Goal: Task Accomplishment & Management: Manage account settings

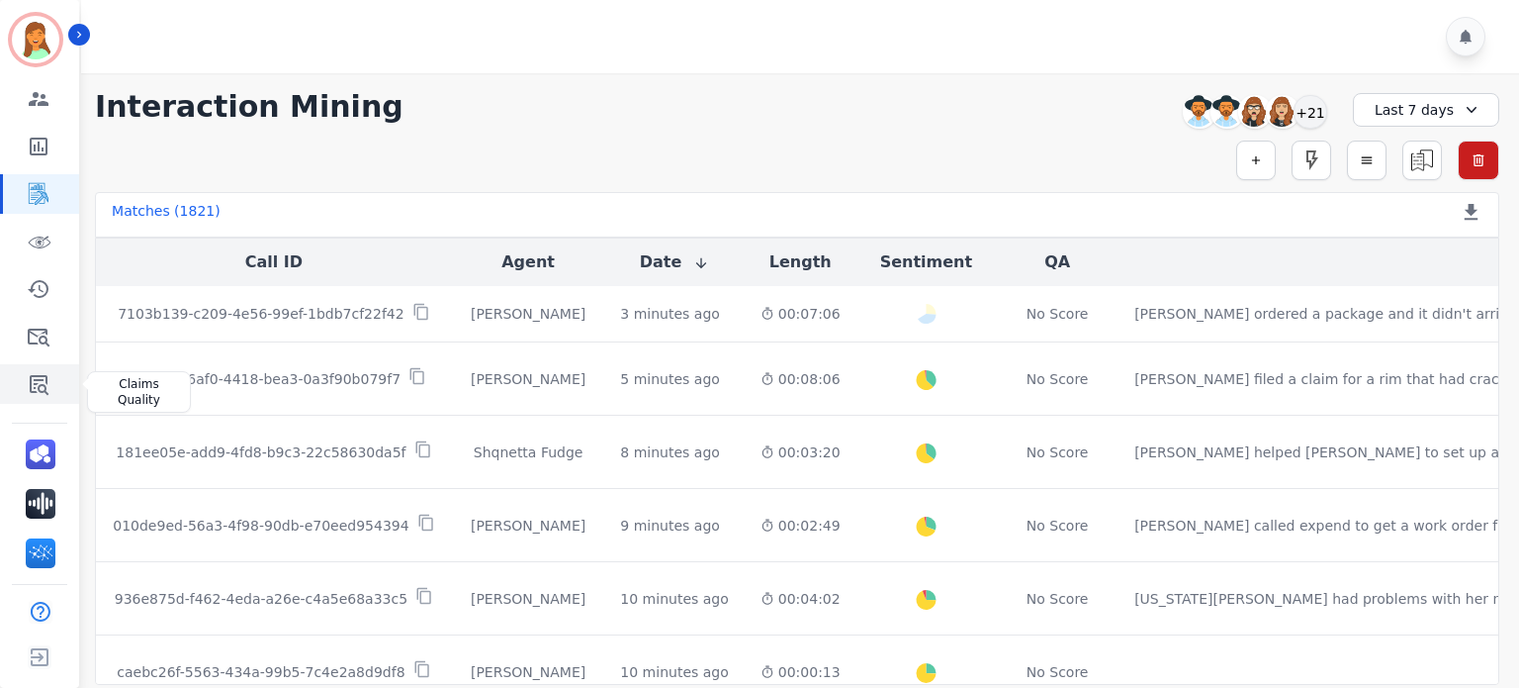
click at [47, 374] on icon "Sidebar" at bounding box center [39, 384] width 24 height 24
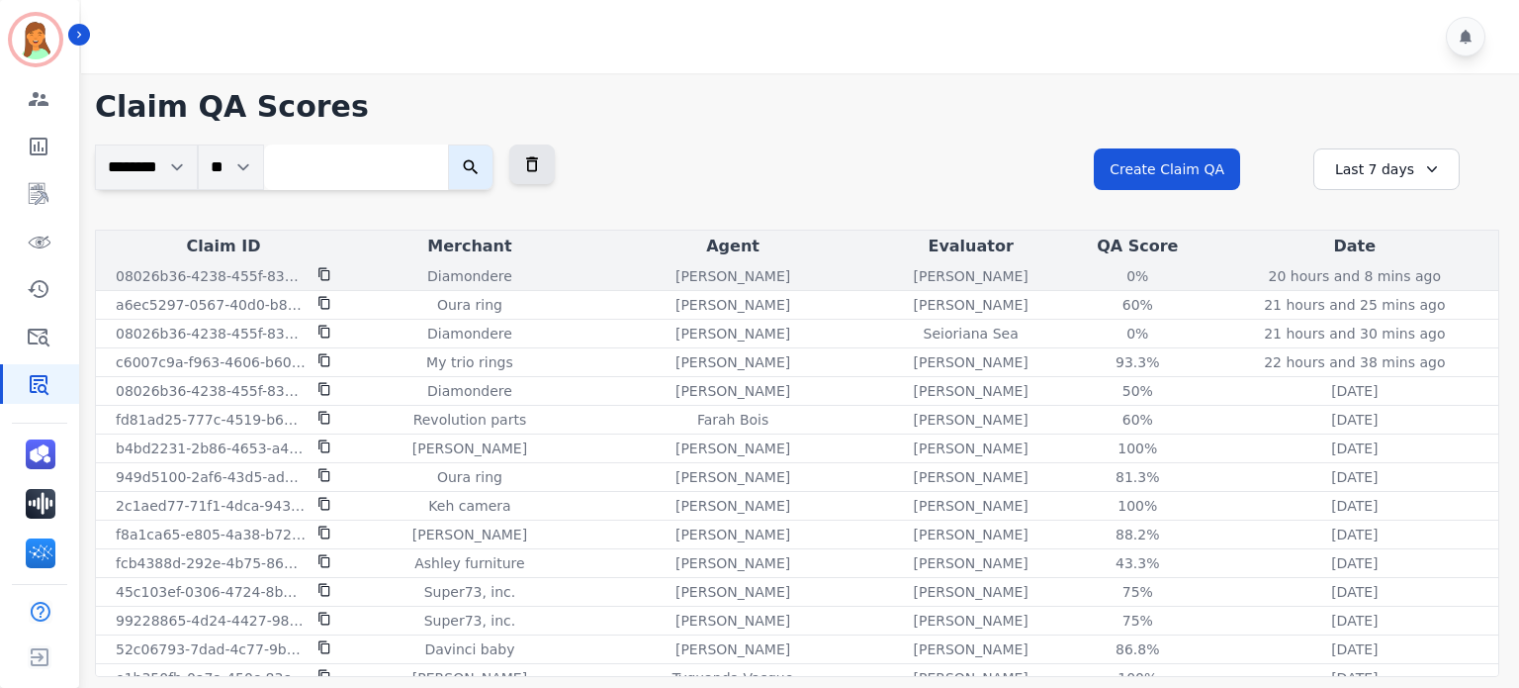
click at [954, 266] on p "[PERSON_NAME]" at bounding box center [970, 276] width 115 height 20
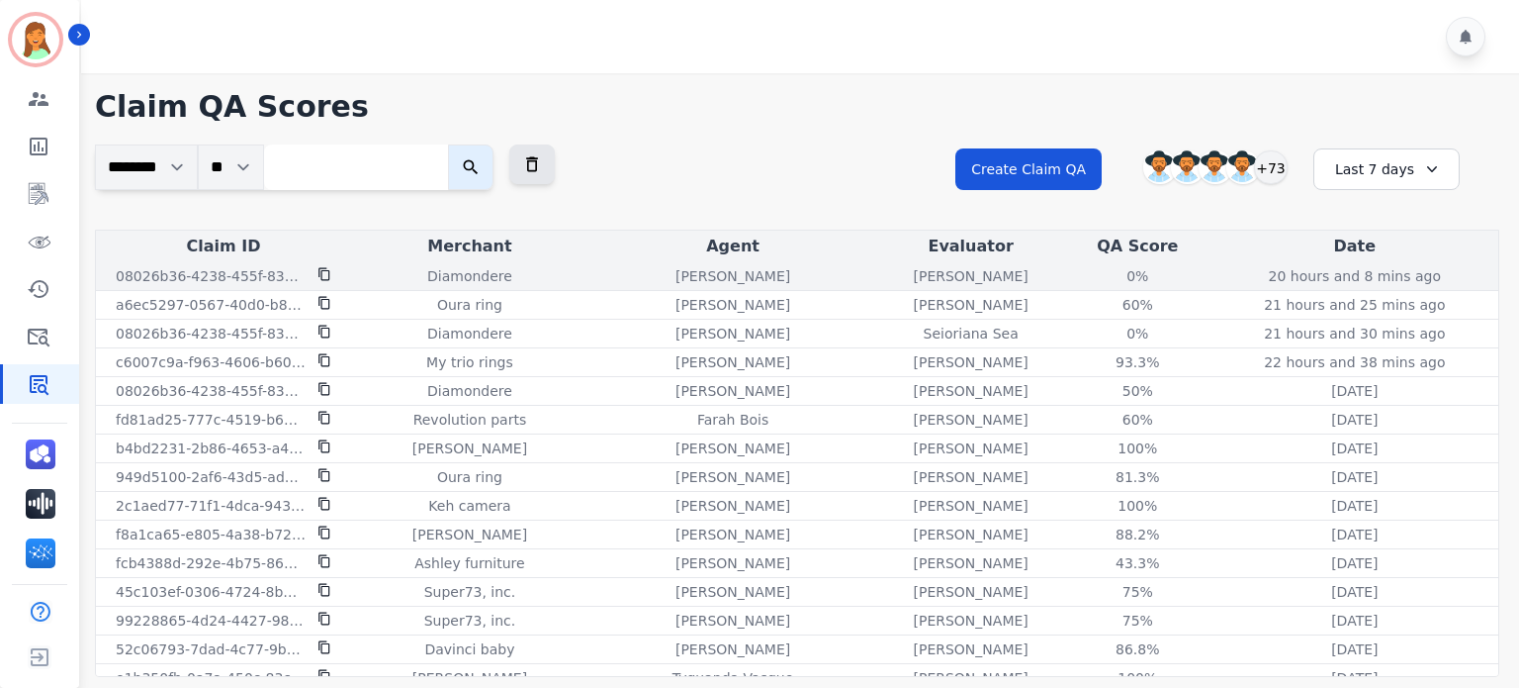
click at [324, 274] on icon at bounding box center [325, 274] width 14 height 14
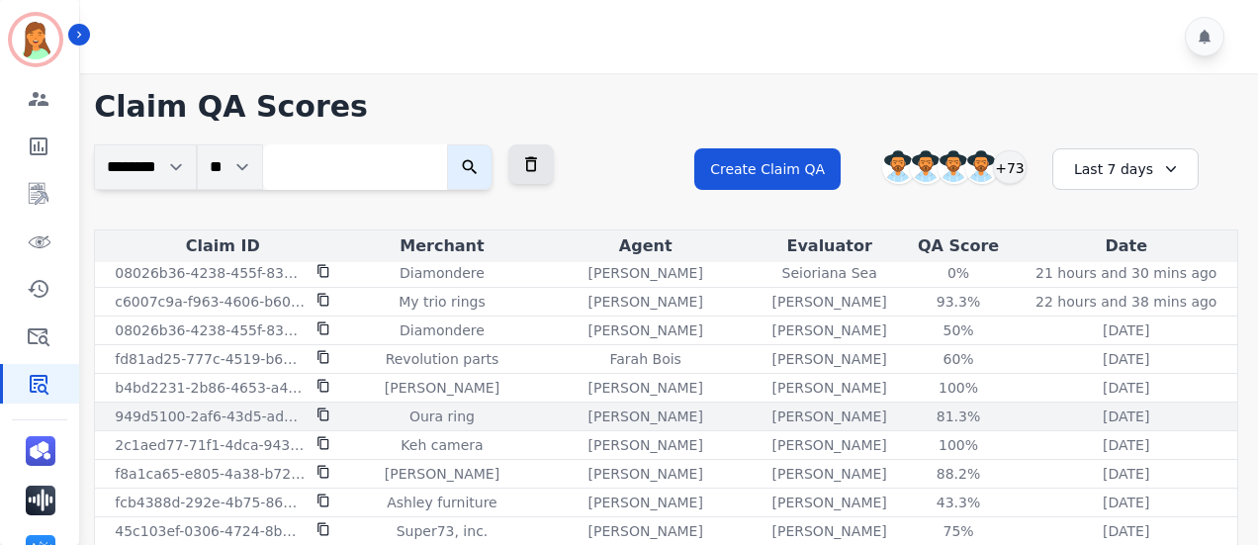
scroll to position [59, 0]
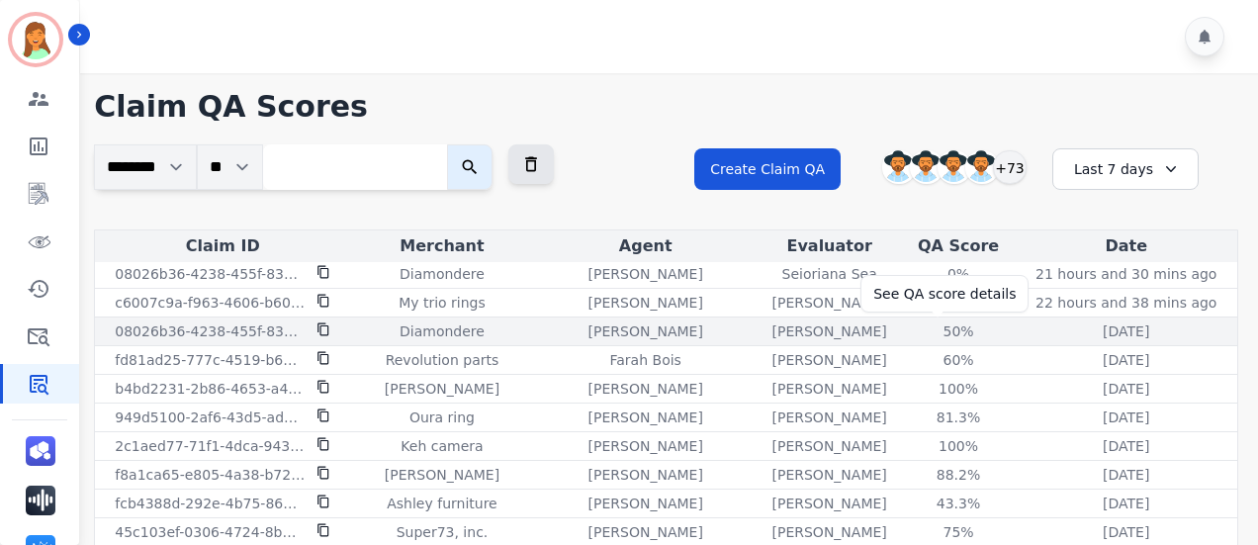
click at [944, 331] on div "50%" at bounding box center [958, 331] width 89 height 20
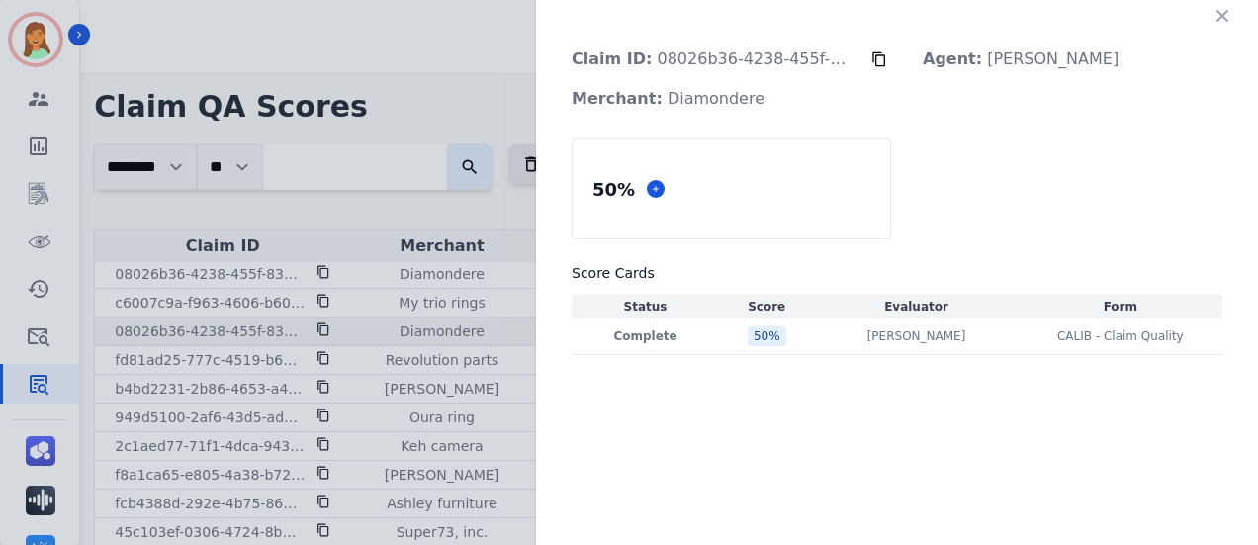
scroll to position [49, 0]
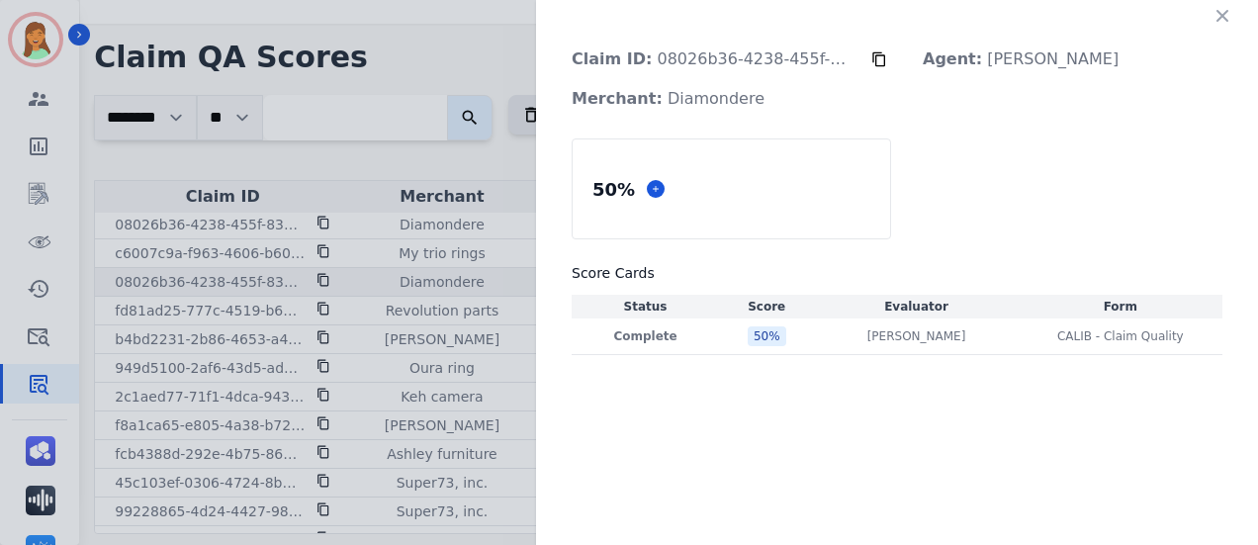
click at [944, 331] on div "[PERSON_NAME] [PERSON_NAME]" at bounding box center [916, 336] width 196 height 16
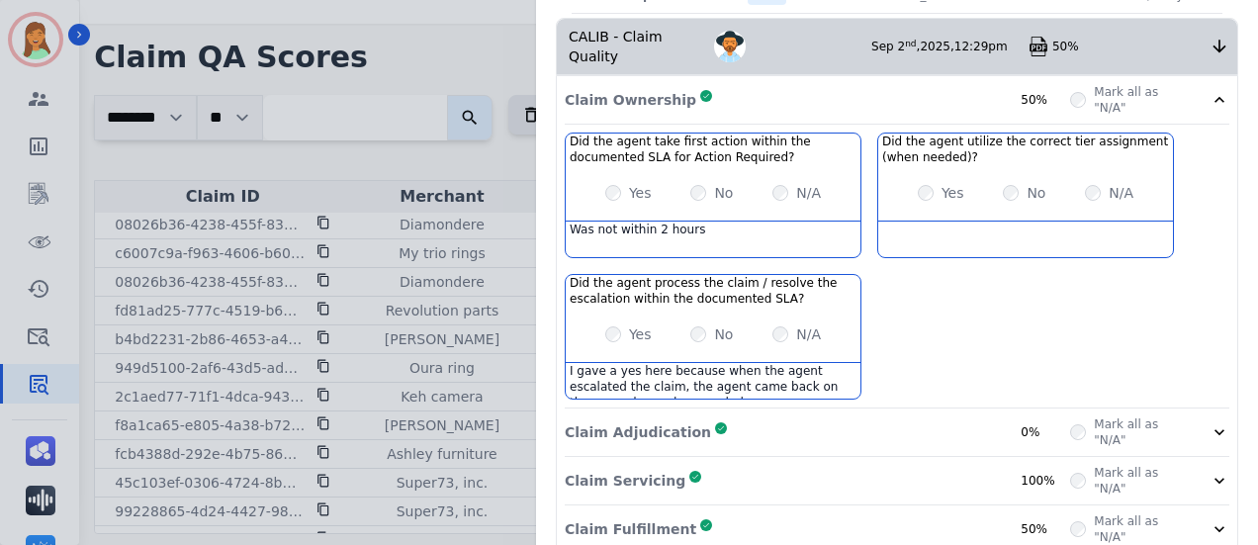
scroll to position [0, 0]
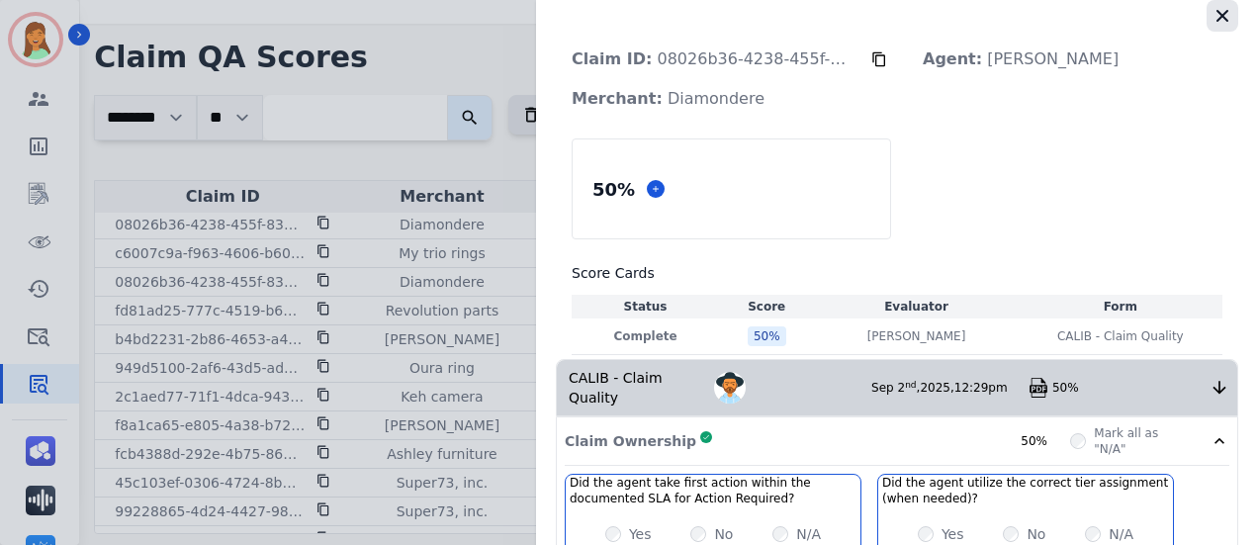
click at [1217, 12] on icon "button" at bounding box center [1223, 16] width 12 height 12
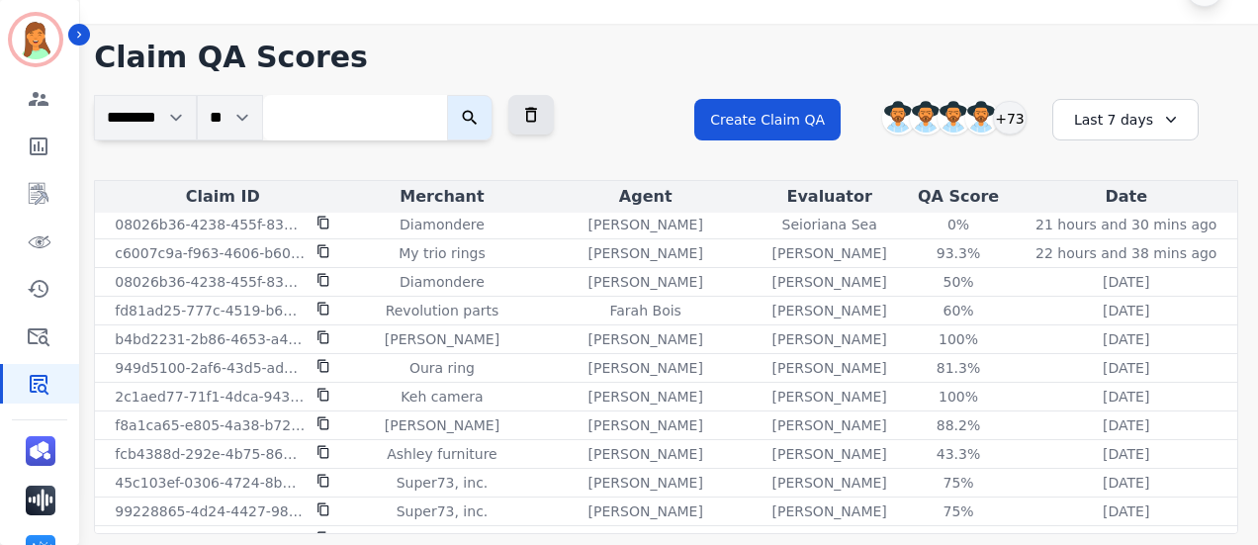
click at [431, 120] on input "search" at bounding box center [355, 118] width 184 height 46
paste input "**********"
type input "**********"
click at [468, 95] on button "submit" at bounding box center [491, 118] width 46 height 46
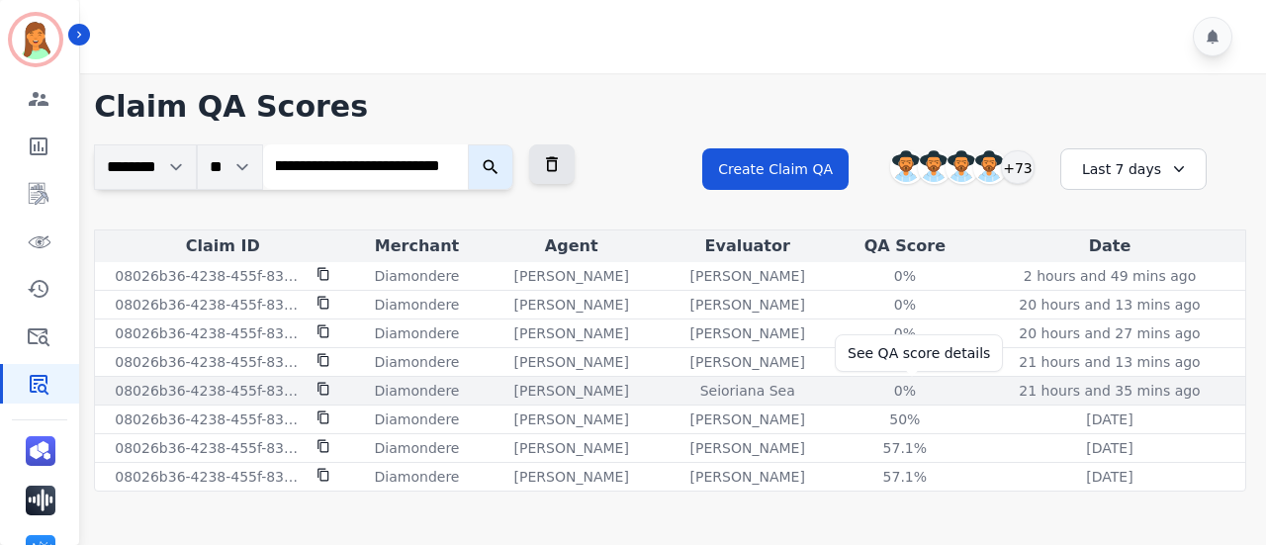
scroll to position [0, 0]
click at [909, 385] on div "0%" at bounding box center [905, 391] width 89 height 20
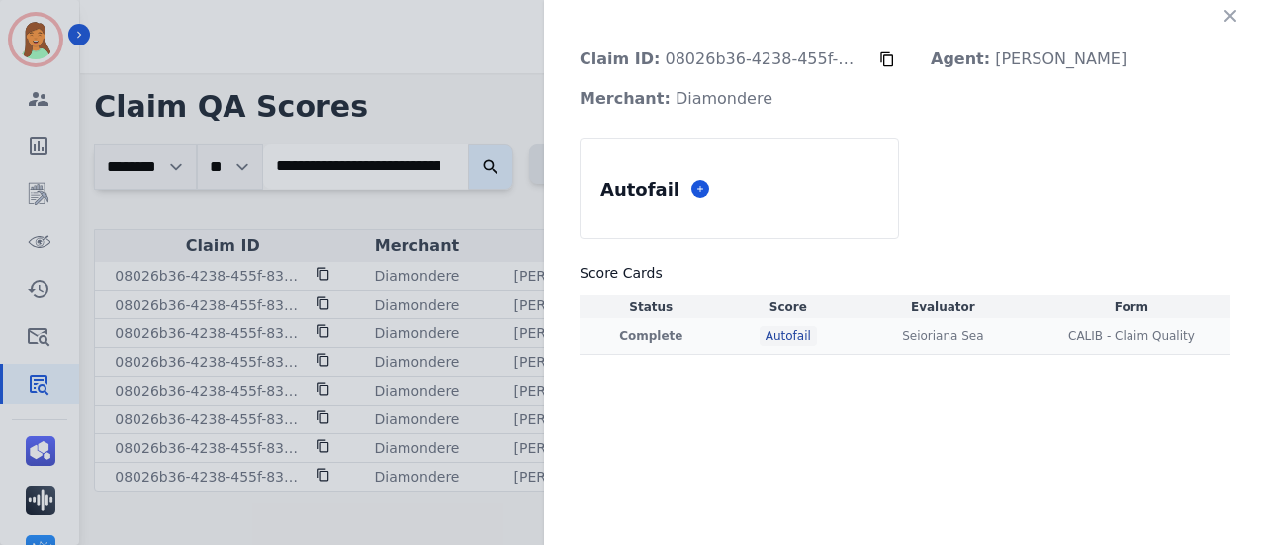
drag, startPoint x: 1004, startPoint y: 319, endPoint x: 1063, endPoint y: 331, distance: 60.7
click at [1063, 331] on div "CALIB - Claim Quality CALIB - Claim Quality" at bounding box center [1132, 336] width 190 height 16
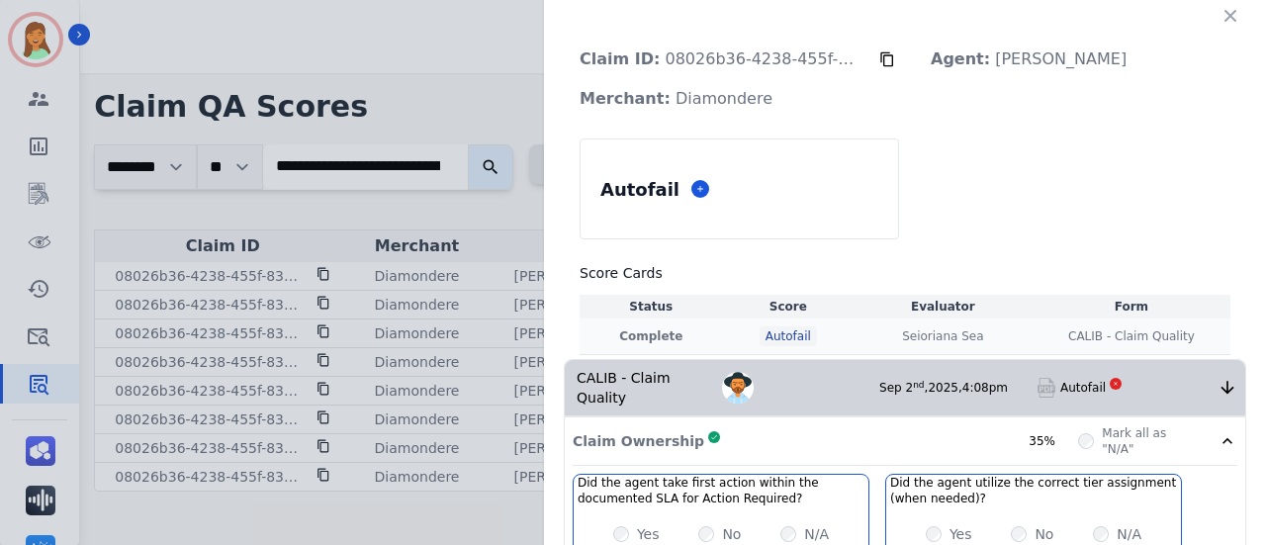
scroll to position [490, 0]
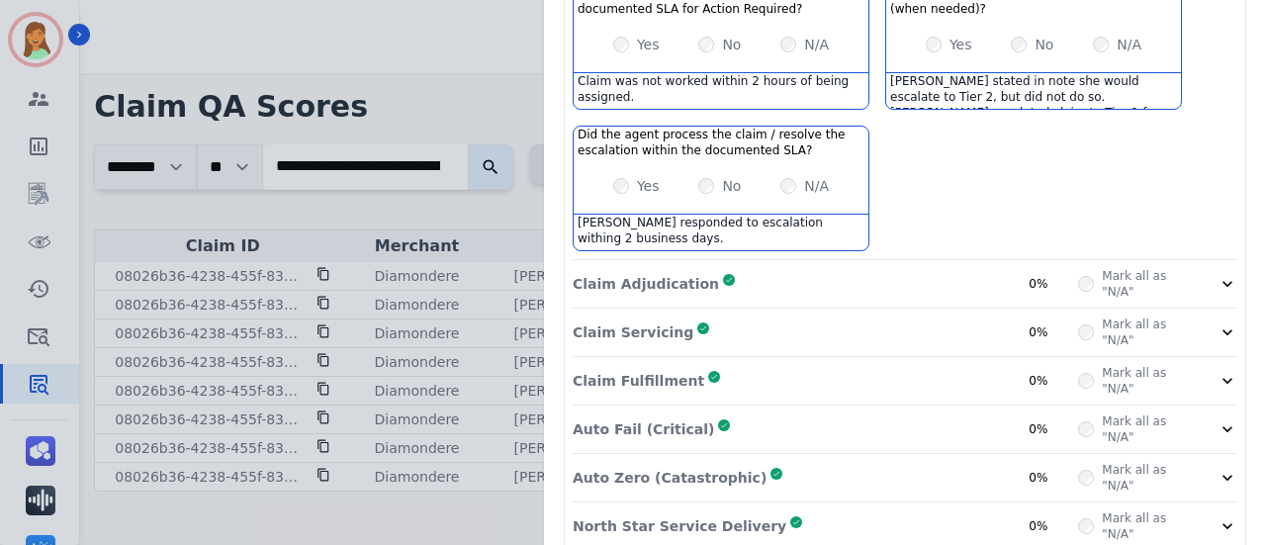
click at [923, 510] on div "North Star Service Delivery Complete 0%" at bounding box center [825, 526] width 505 height 32
click at [853, 462] on div "Auto Zero (Catastrophic) Complete 0%" at bounding box center [825, 478] width 505 height 32
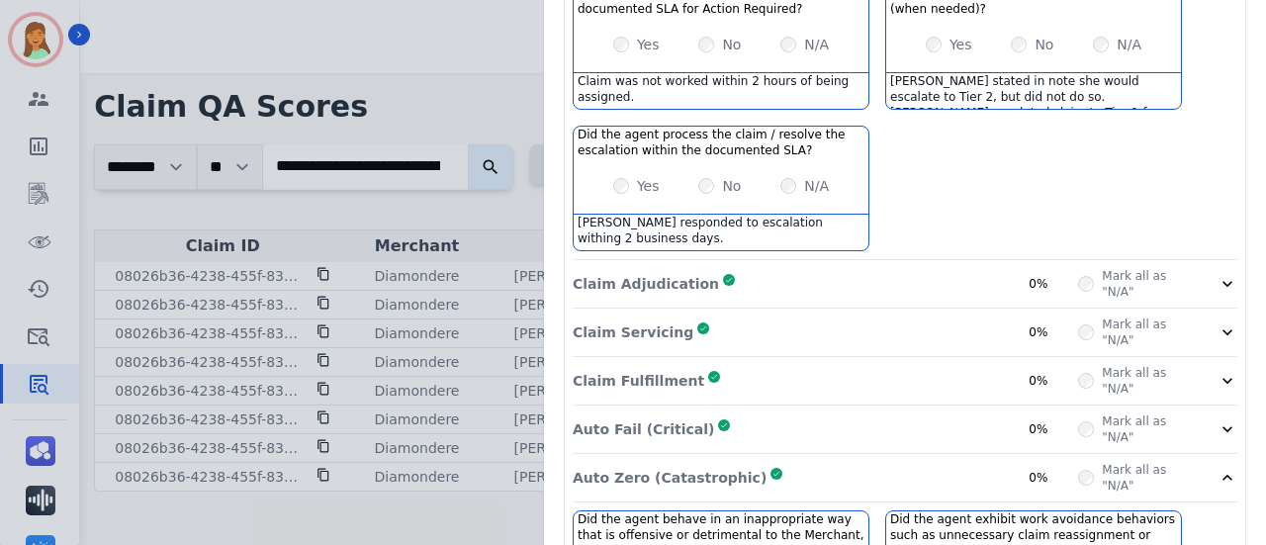
scroll to position [852, 0]
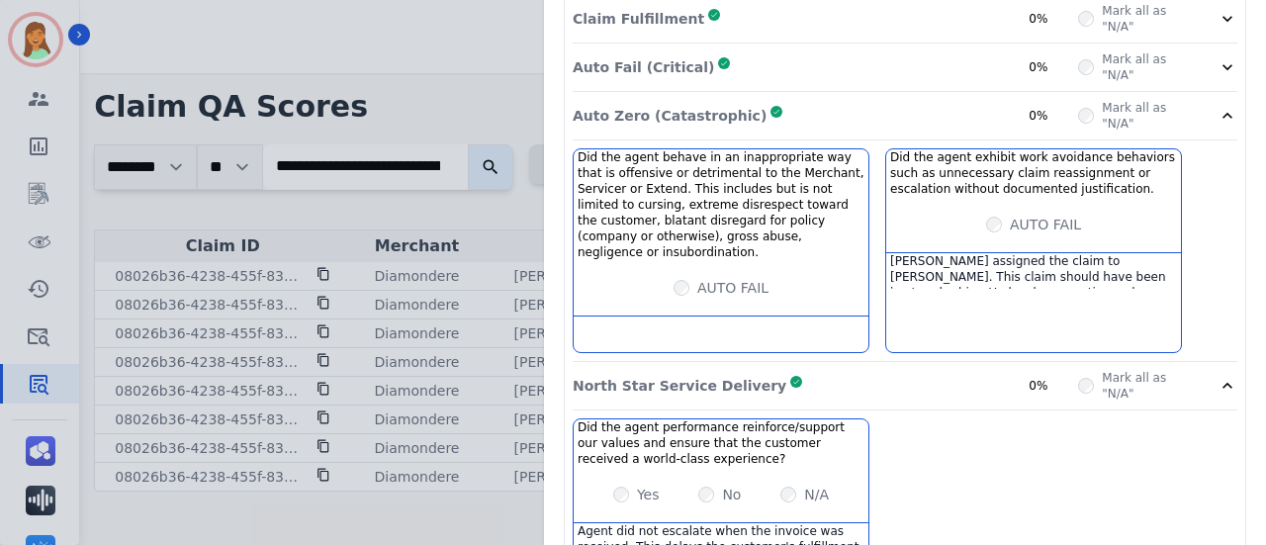
click at [985, 253] on div "[PERSON_NAME] assigned the claim to [PERSON_NAME]. This claim should have been …" at bounding box center [1033, 271] width 295 height 36
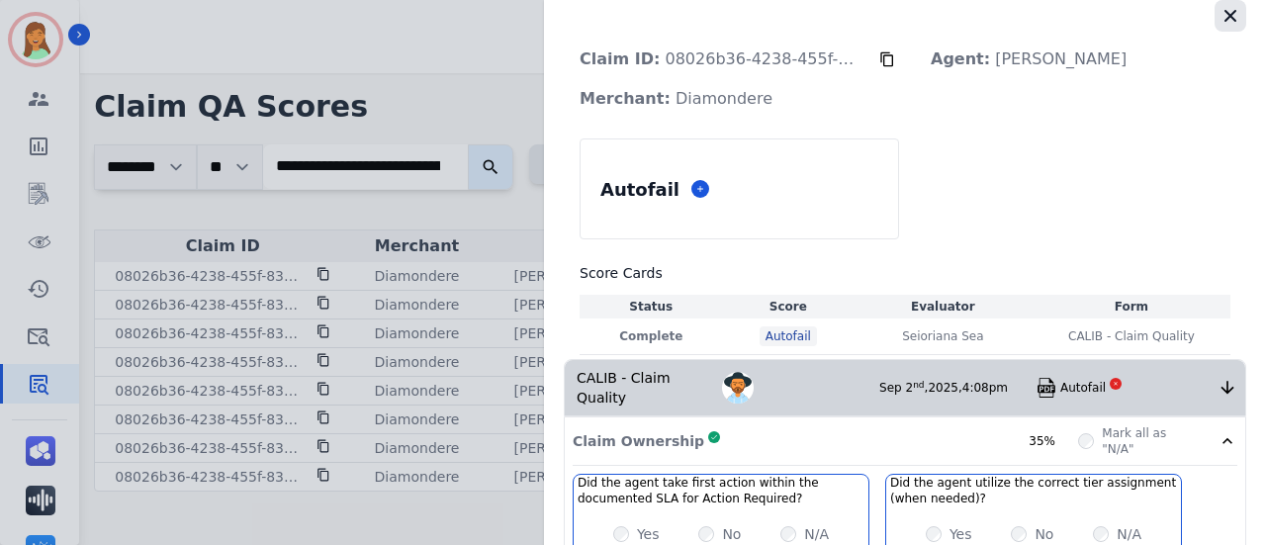
click at [1221, 21] on icon "button" at bounding box center [1231, 16] width 20 height 20
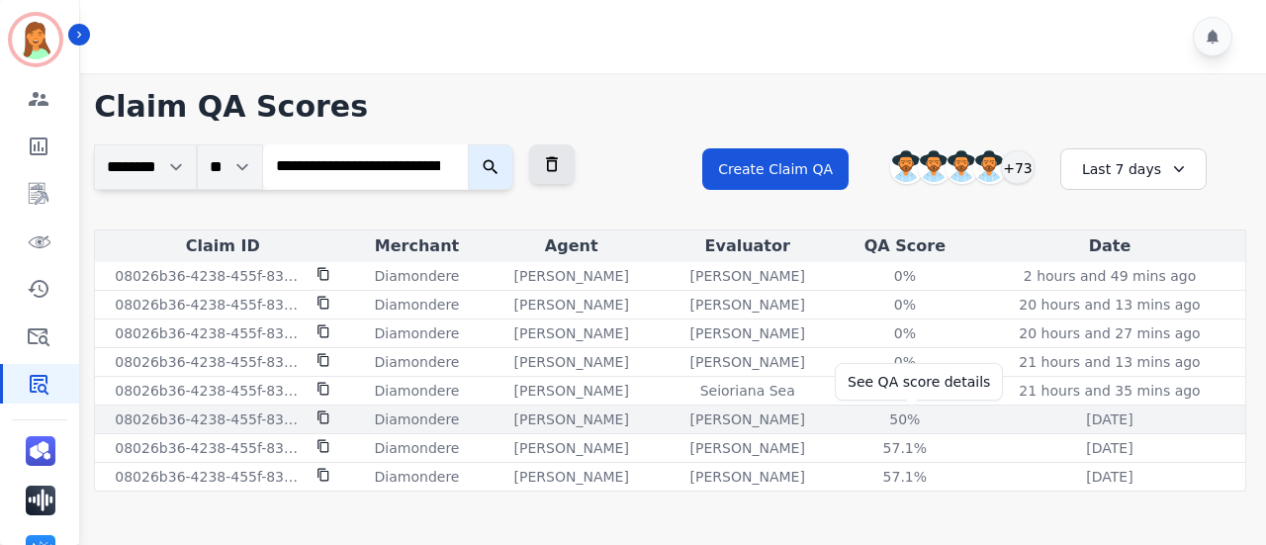
click at [919, 422] on div "50%" at bounding box center [905, 420] width 89 height 20
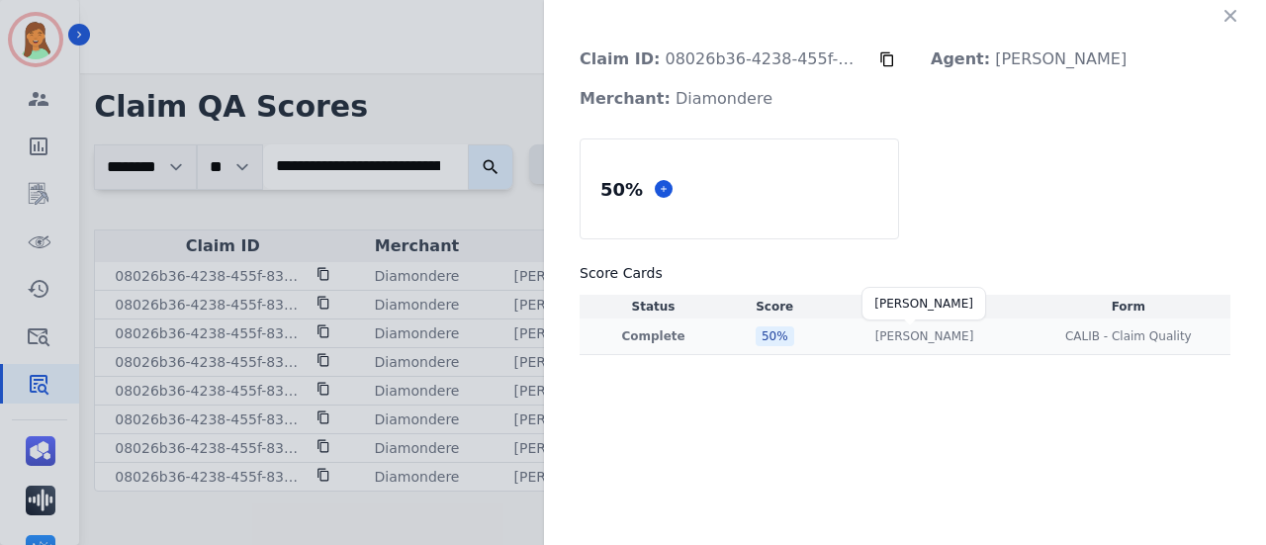
click at [905, 340] on p "[PERSON_NAME]" at bounding box center [924, 336] width 99 height 16
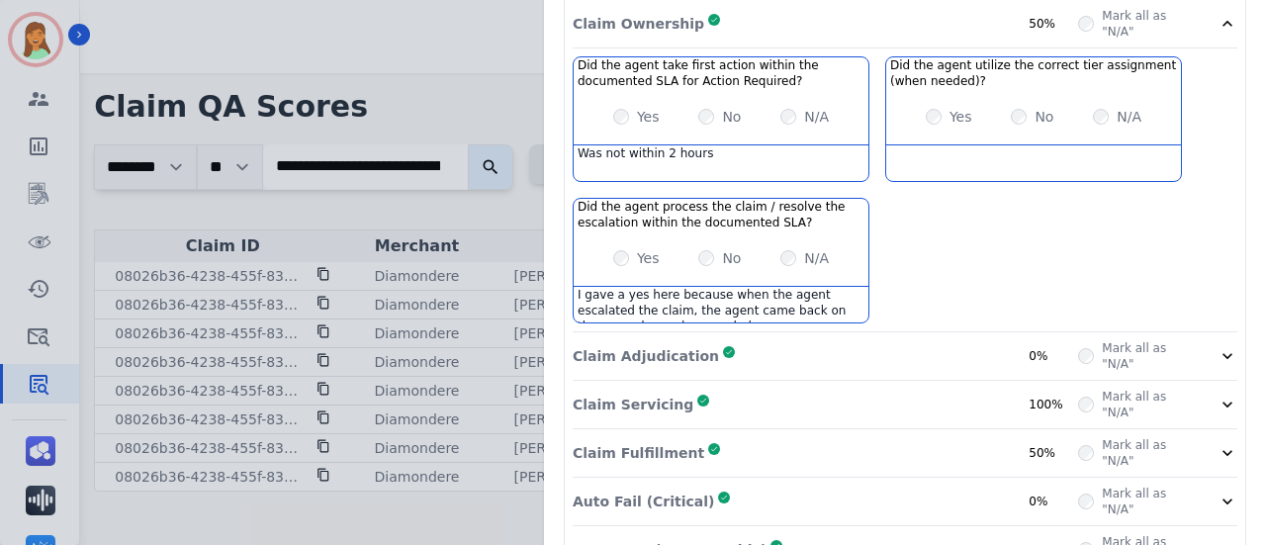
scroll to position [416, 0]
click at [847, 341] on div "Claim Adjudication Complete 0%" at bounding box center [825, 357] width 505 height 32
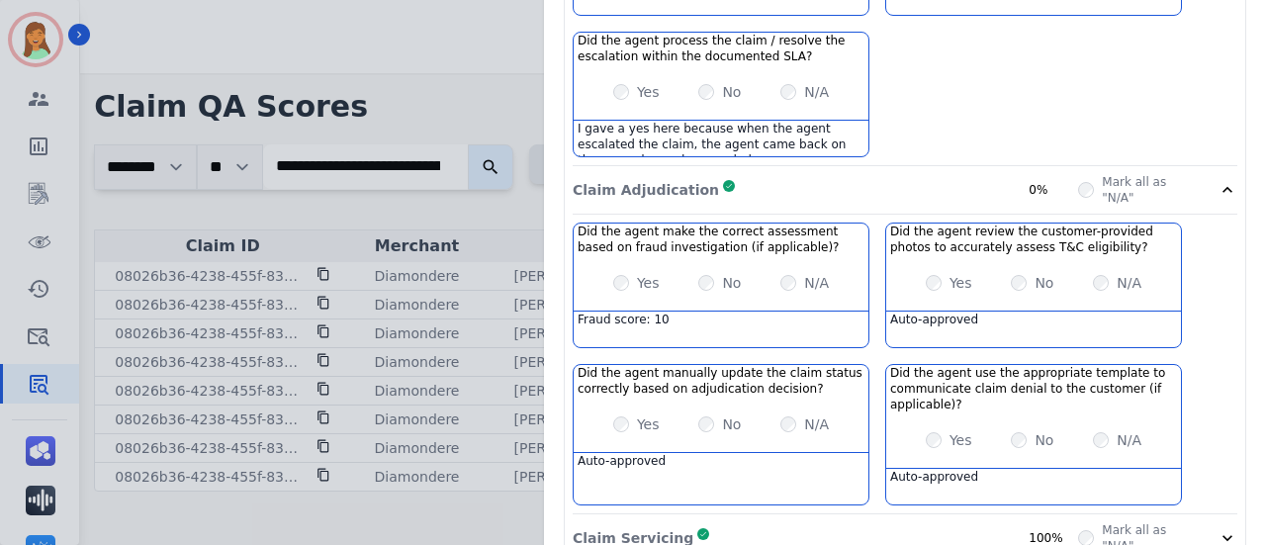
scroll to position [716, 0]
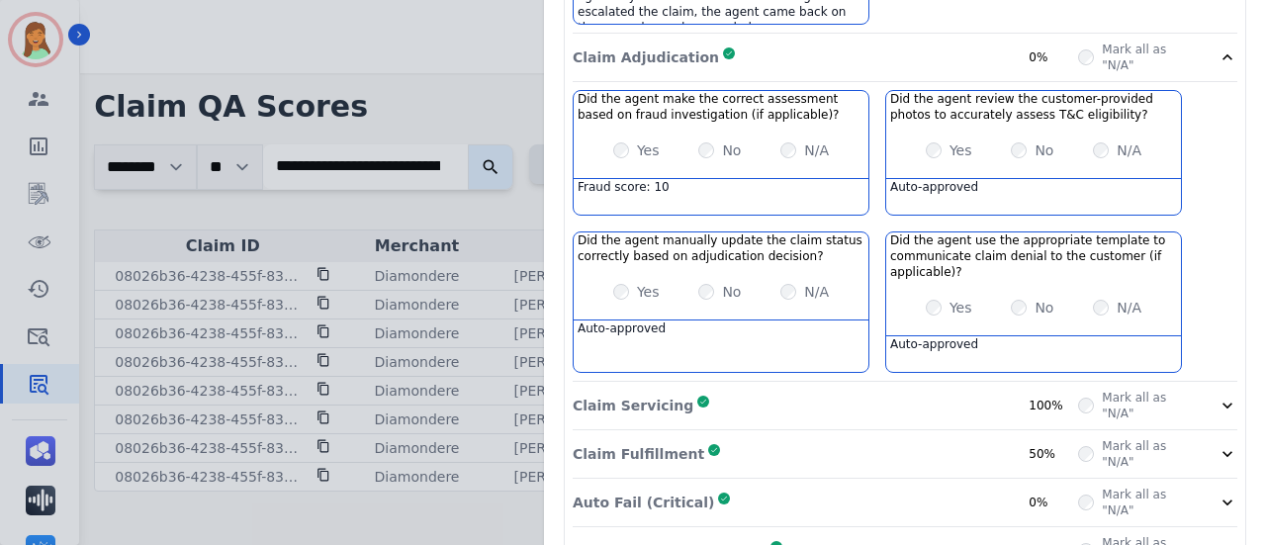
click at [951, 397] on div "Claim Servicing Complete 100% Mark all as "N/A"" at bounding box center [905, 406] width 665 height 48
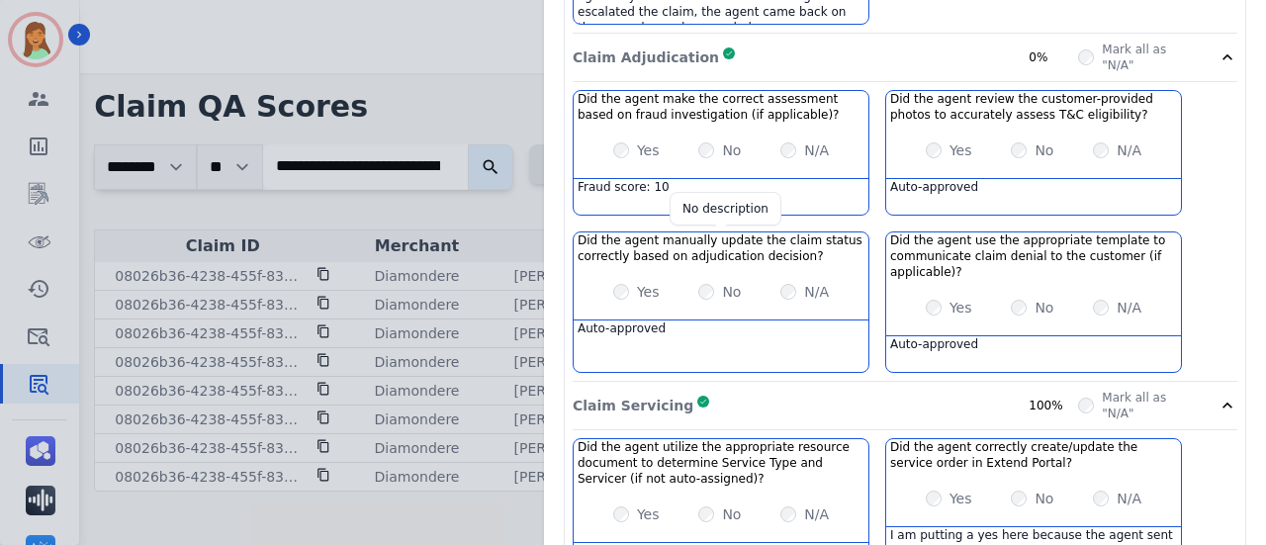
scroll to position [584, 0]
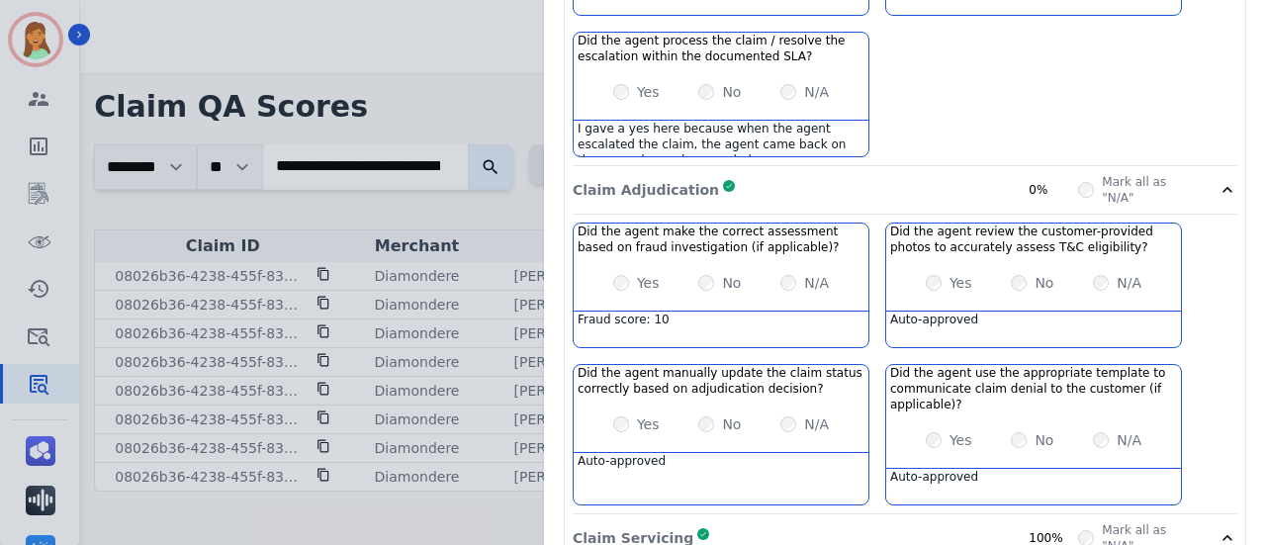
click at [783, 174] on div "Claim Adjudication Complete 0%" at bounding box center [825, 190] width 505 height 32
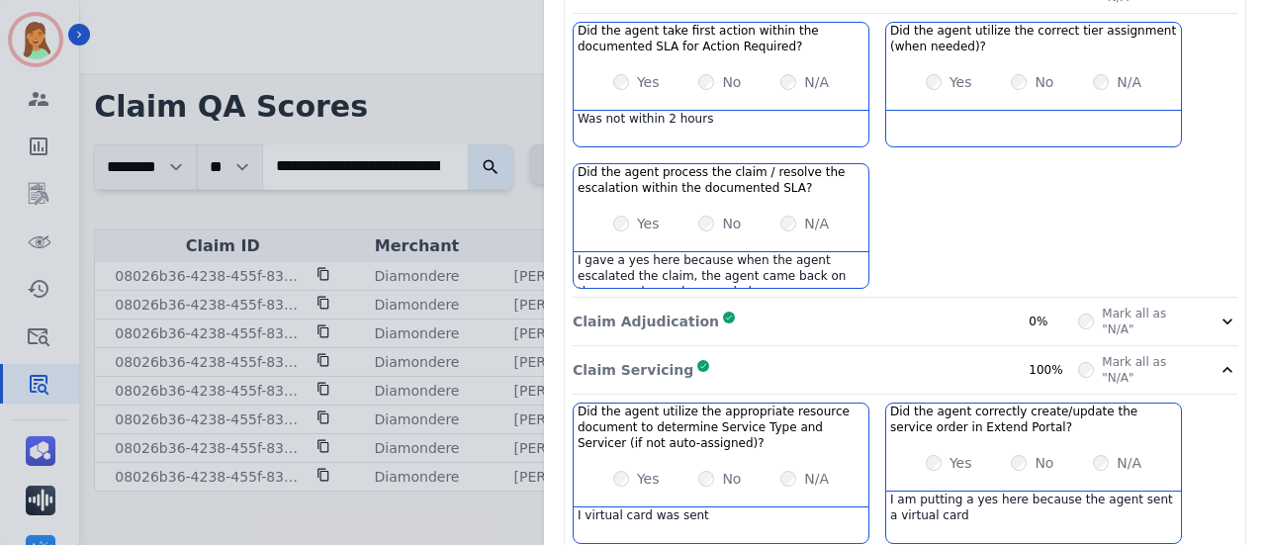
scroll to position [321, 0]
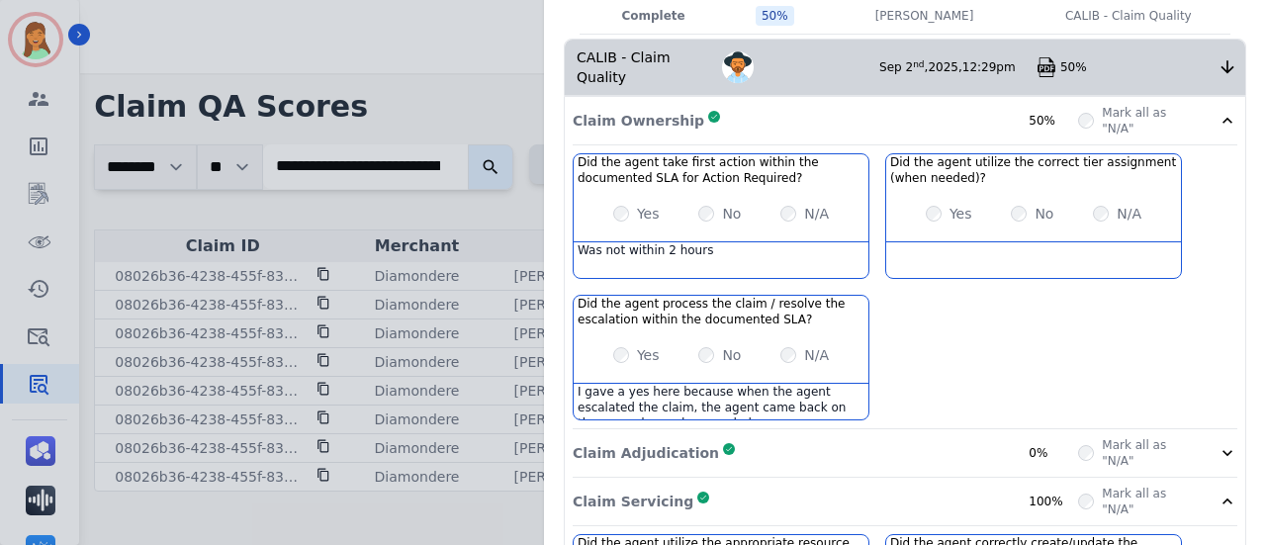
click at [814, 69] on div "[PERSON_NAME]" at bounding box center [800, 67] width 157 height 32
click at [801, 105] on div "Claim Ownership Complete 50%" at bounding box center [825, 121] width 505 height 32
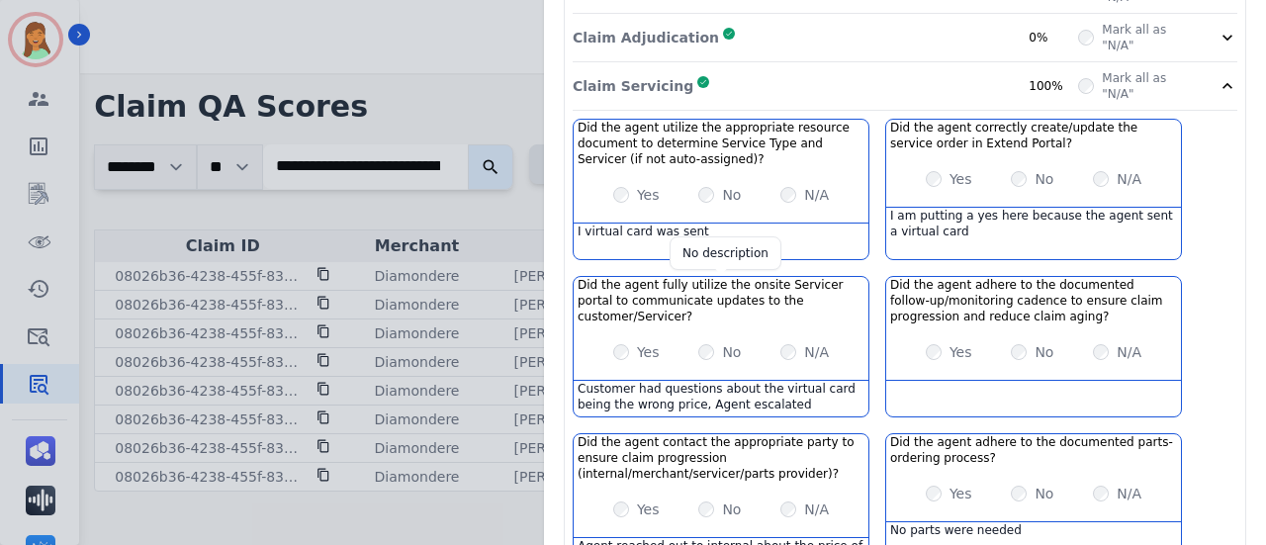
scroll to position [679, 0]
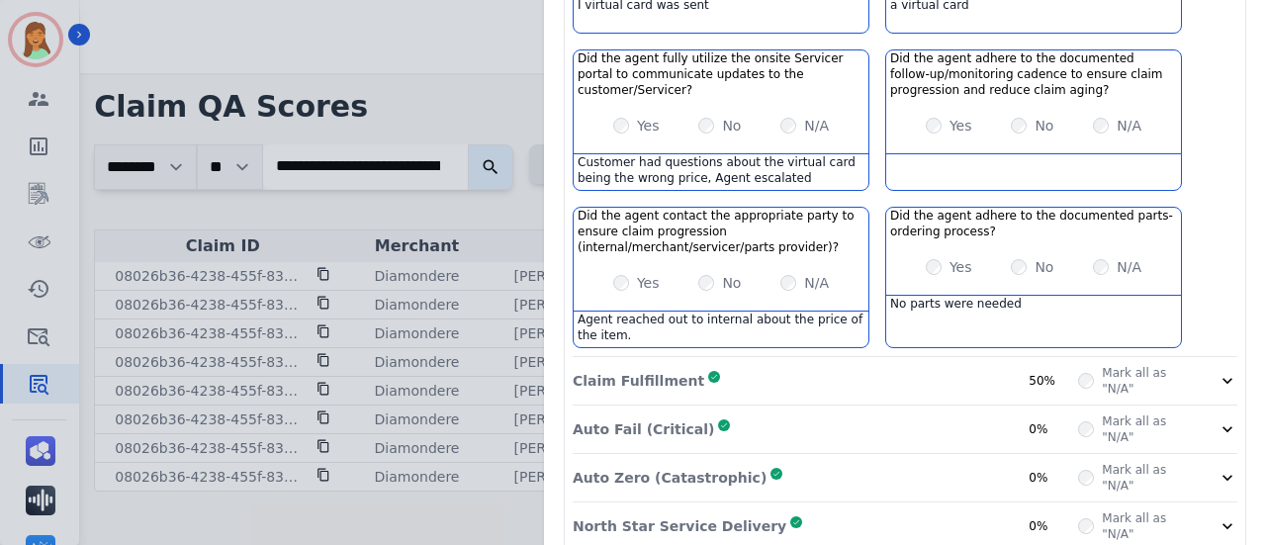
click at [776, 510] on div "North Star Service Delivery Complete 0%" at bounding box center [825, 526] width 505 height 32
click at [748, 413] on div "Auto Fail (Critical) Complete 0%" at bounding box center [825, 429] width 505 height 32
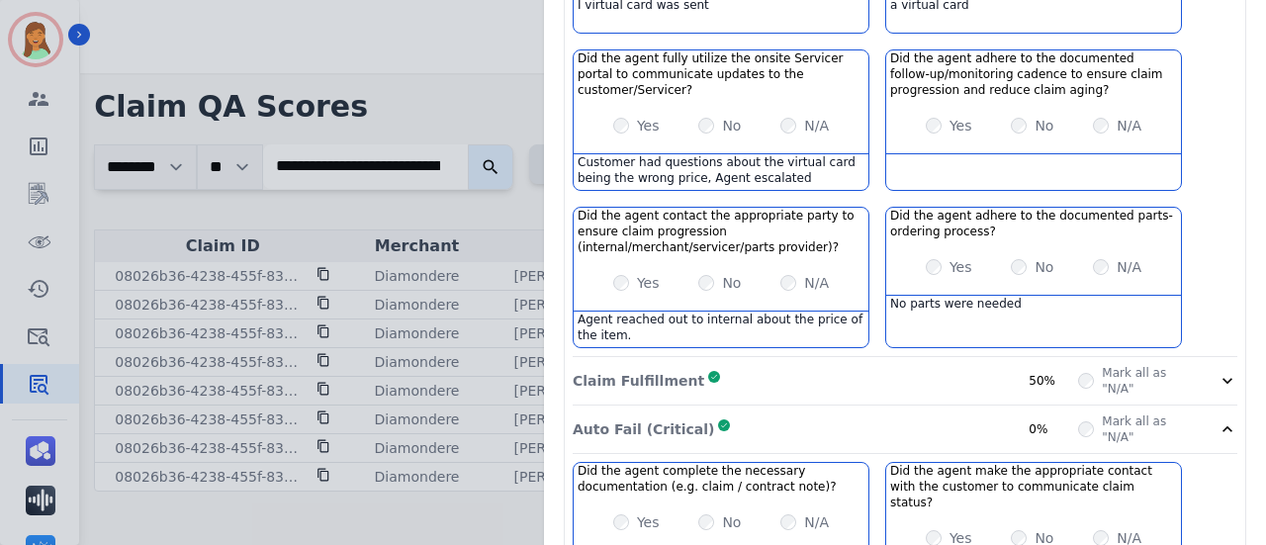
click at [745, 357] on div "Claim Fulfillment Complete 50% Mark all as "N/A"" at bounding box center [905, 381] width 665 height 48
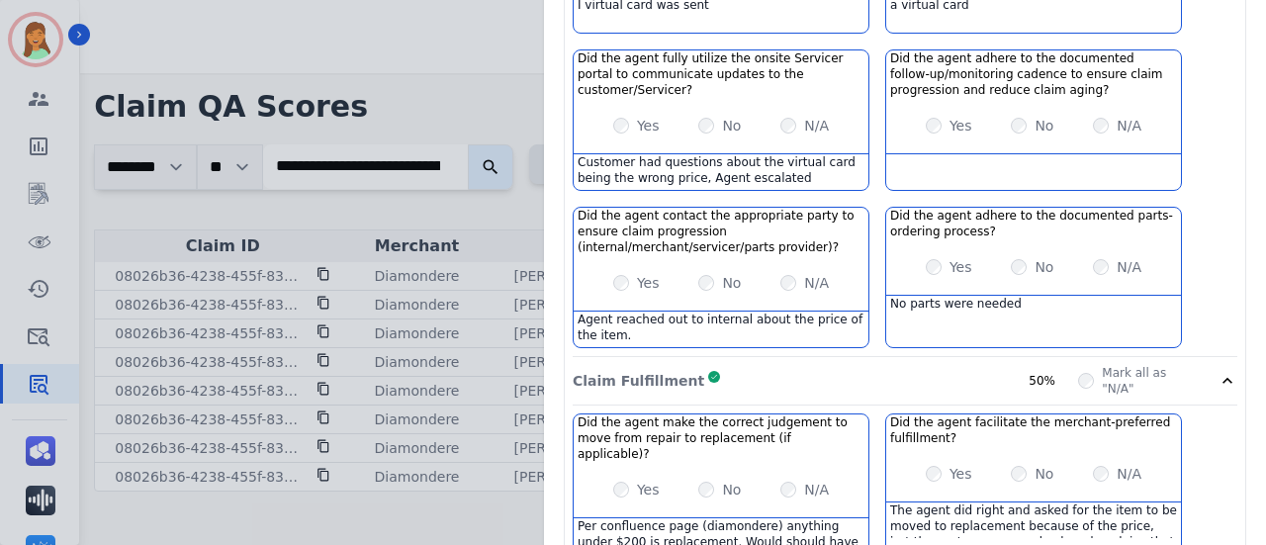
scroll to position [942, 0]
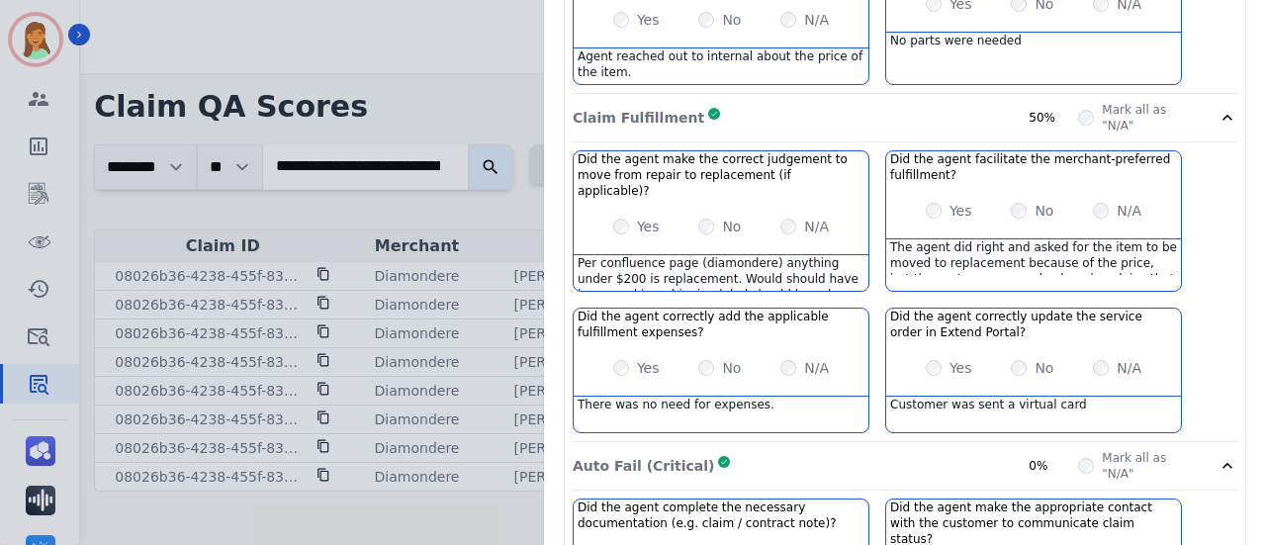
drag, startPoint x: 1096, startPoint y: 294, endPoint x: 1090, endPoint y: 308, distance: 15.1
drag, startPoint x: 1090, startPoint y: 308, endPoint x: 717, endPoint y: 393, distance: 382.5
click at [717, 393] on div "Did the agent make the correct judgement to move from repair to replacement (if…" at bounding box center [905, 296] width 665 height 292
click at [739, 397] on div "There was no need for expenses." at bounding box center [721, 415] width 295 height 36
click at [969, 239] on div "The agent did right and asked for the item to be moved to replacement because o…" at bounding box center [1033, 257] width 295 height 36
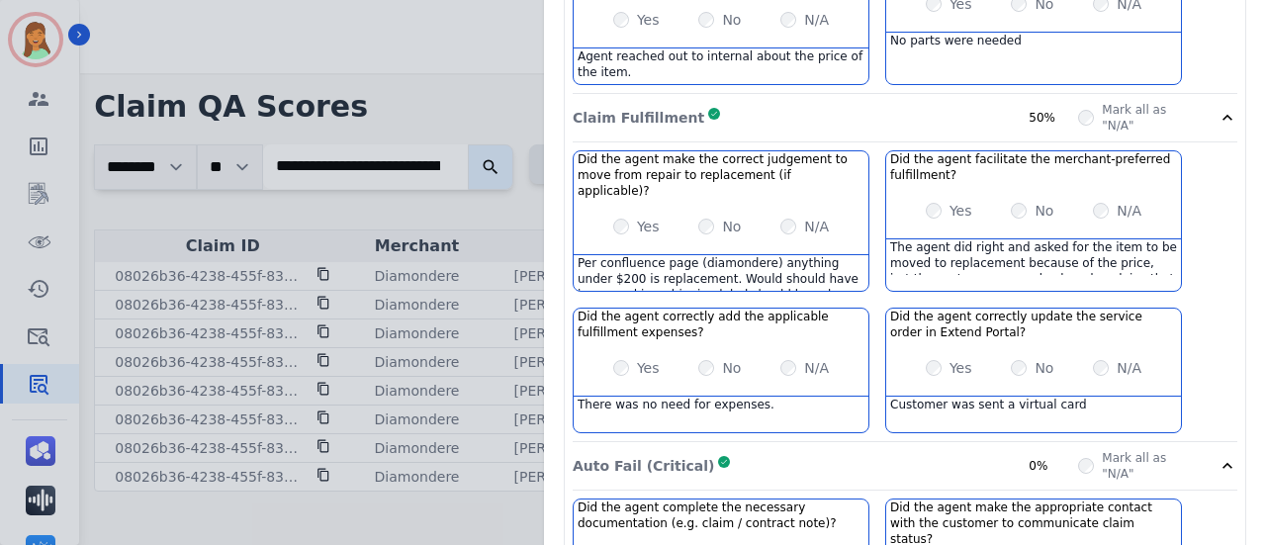
click at [1079, 239] on div "The agent did right and asked for the item to be moved to replacement because o…" at bounding box center [1033, 257] width 295 height 36
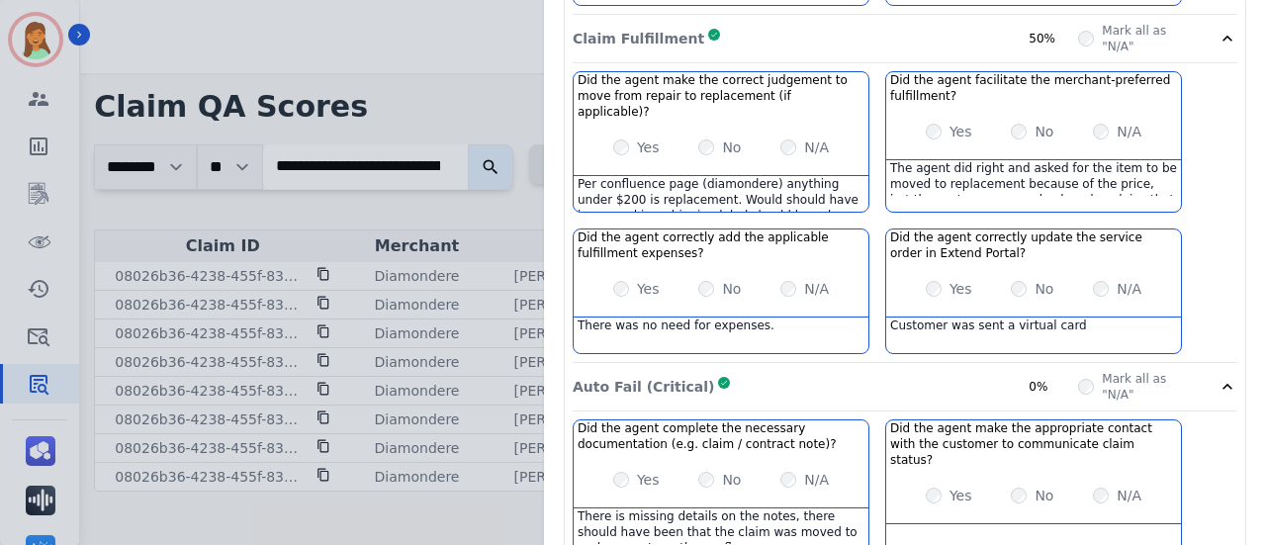
scroll to position [889, 0]
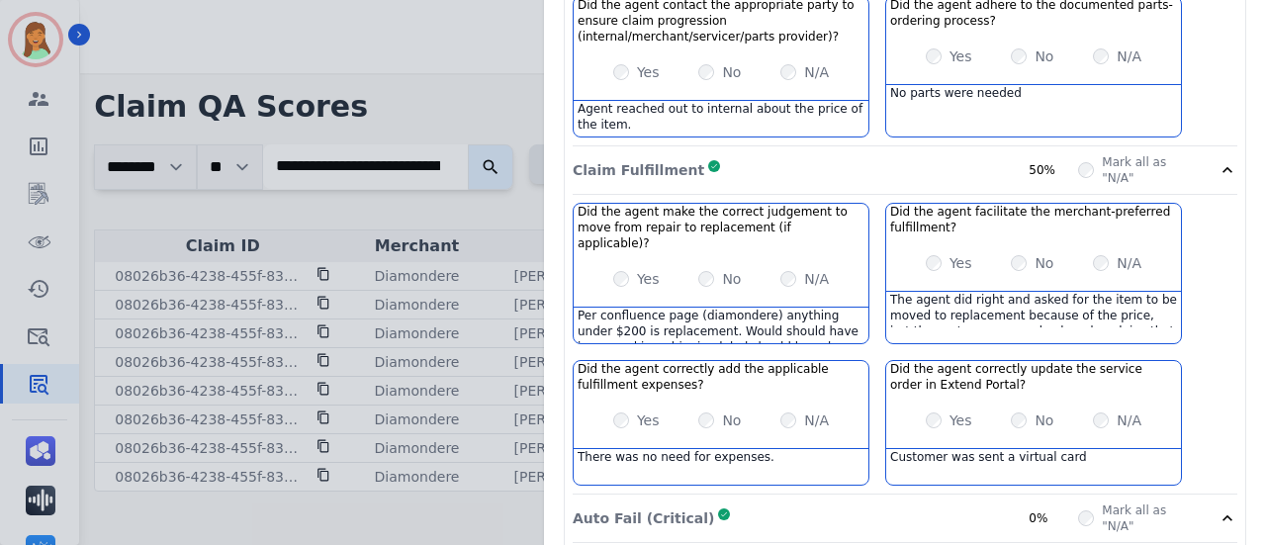
click at [735, 449] on div "There was no need for expenses." at bounding box center [721, 467] width 295 height 36
click at [779, 449] on div "There was no need for expenses." at bounding box center [721, 467] width 295 height 36
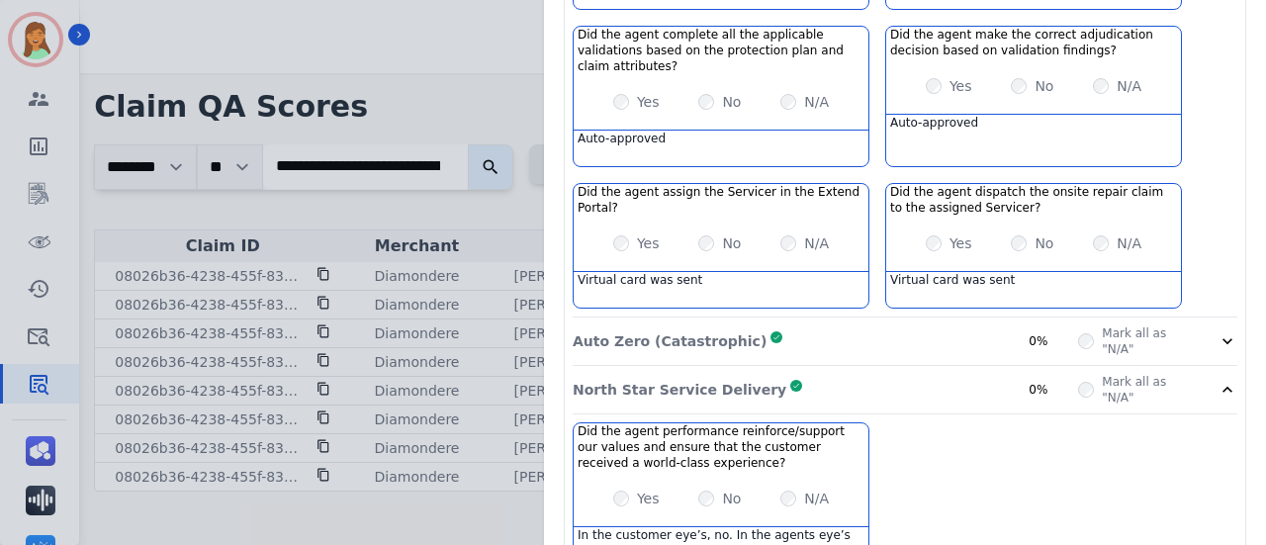
scroll to position [1541, 0]
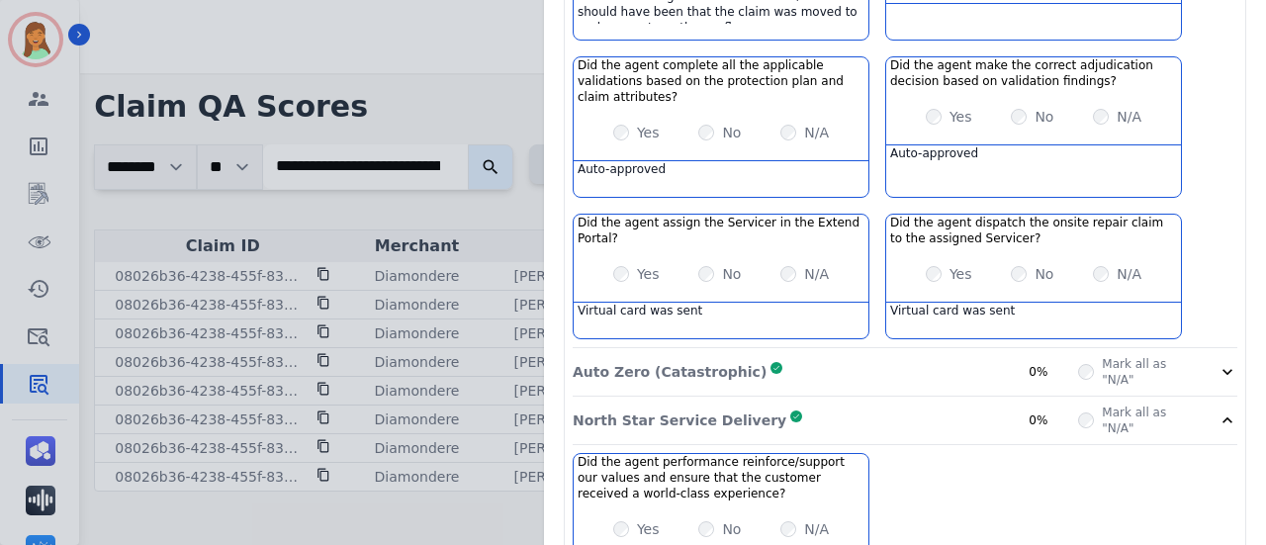
click at [922, 356] on div "Auto Zero (Catastrophic) Complete 0%" at bounding box center [825, 372] width 505 height 32
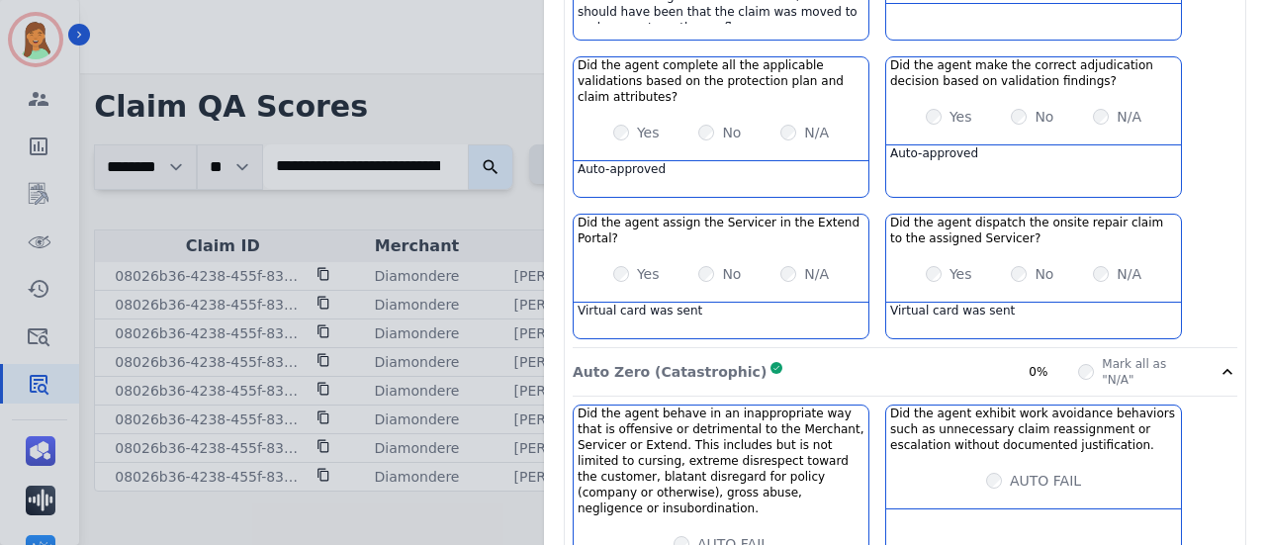
scroll to position [1745, 0]
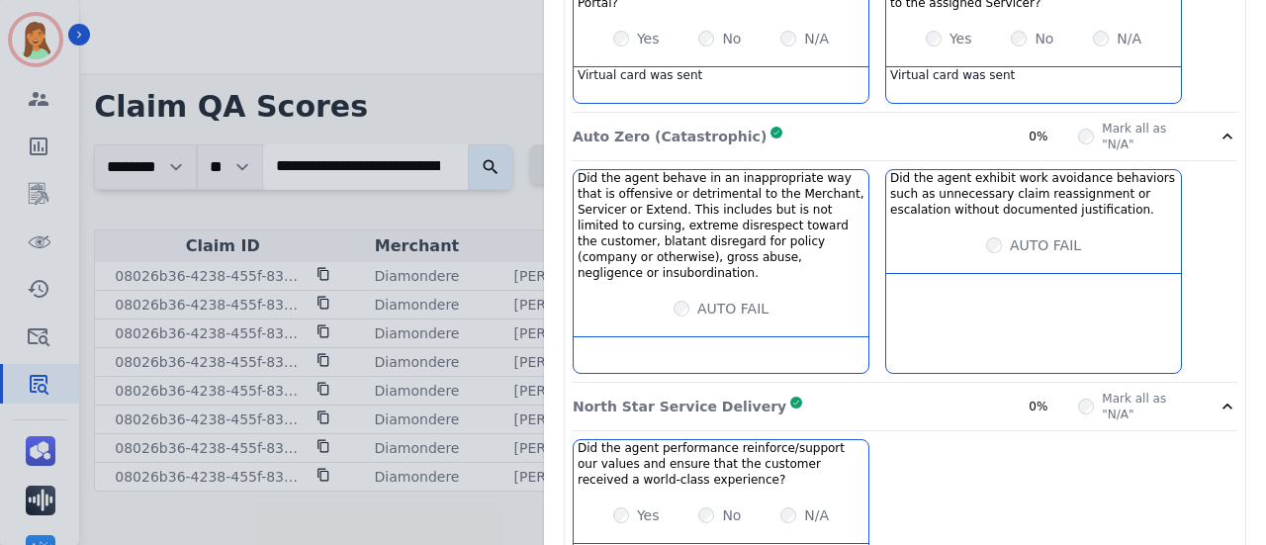
click at [943, 391] on div "North Star Service Delivery Complete 0%" at bounding box center [825, 407] width 505 height 32
